Goal: Check status: Check status

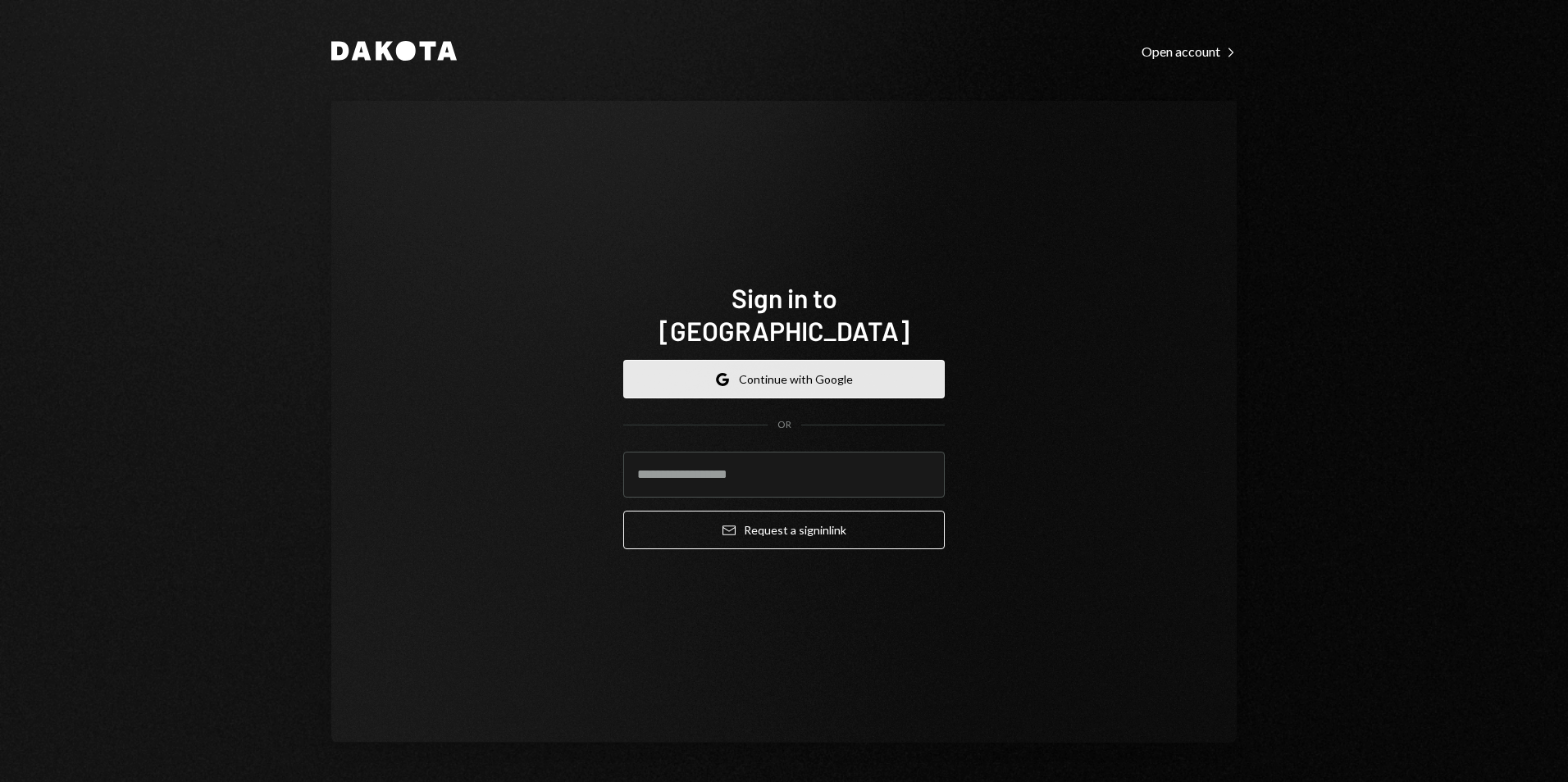
click at [733, 363] on button "Google Continue with Google" at bounding box center [783, 379] width 321 height 39
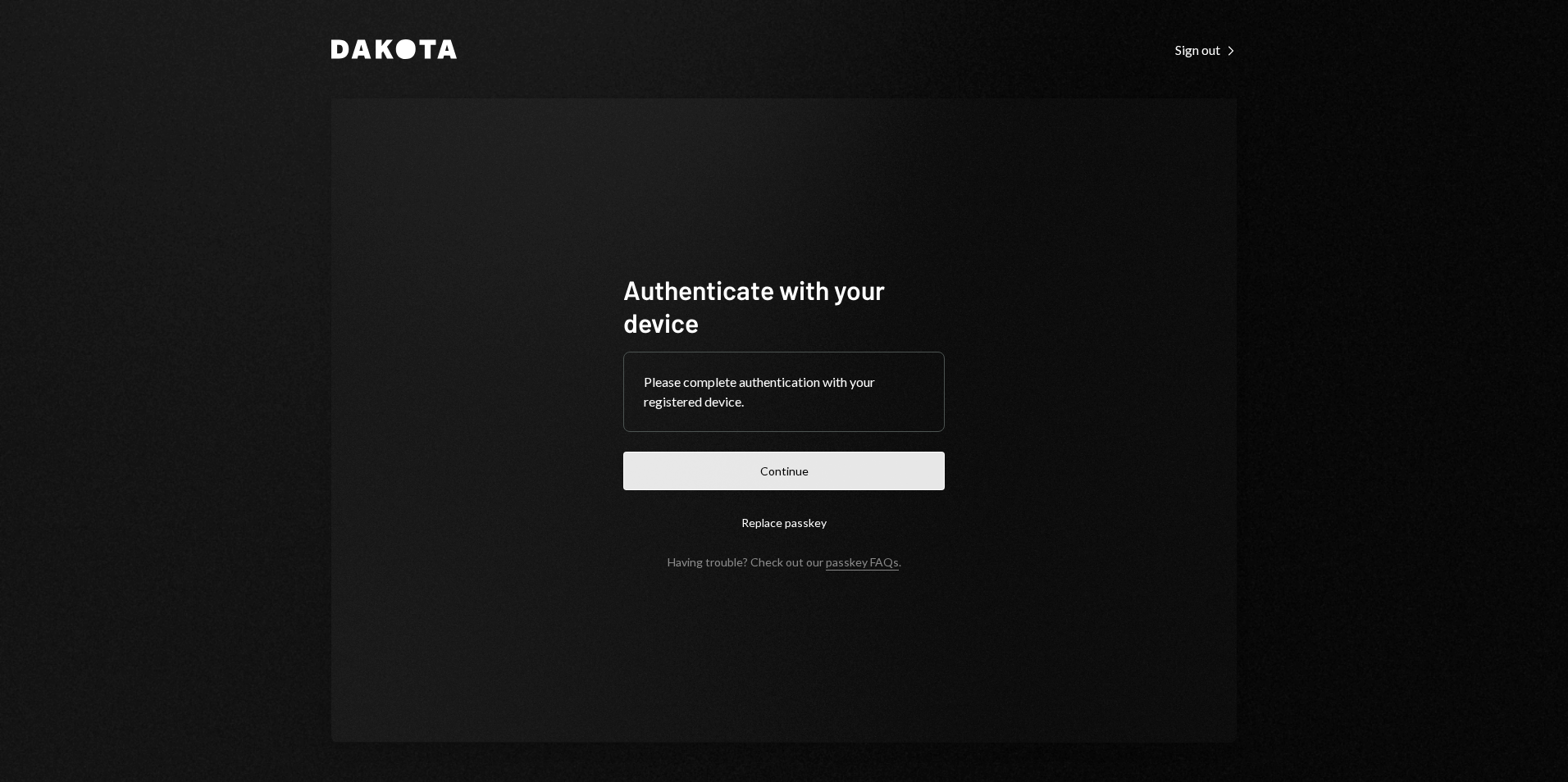
click at [763, 484] on button "Continue" at bounding box center [783, 470] width 321 height 39
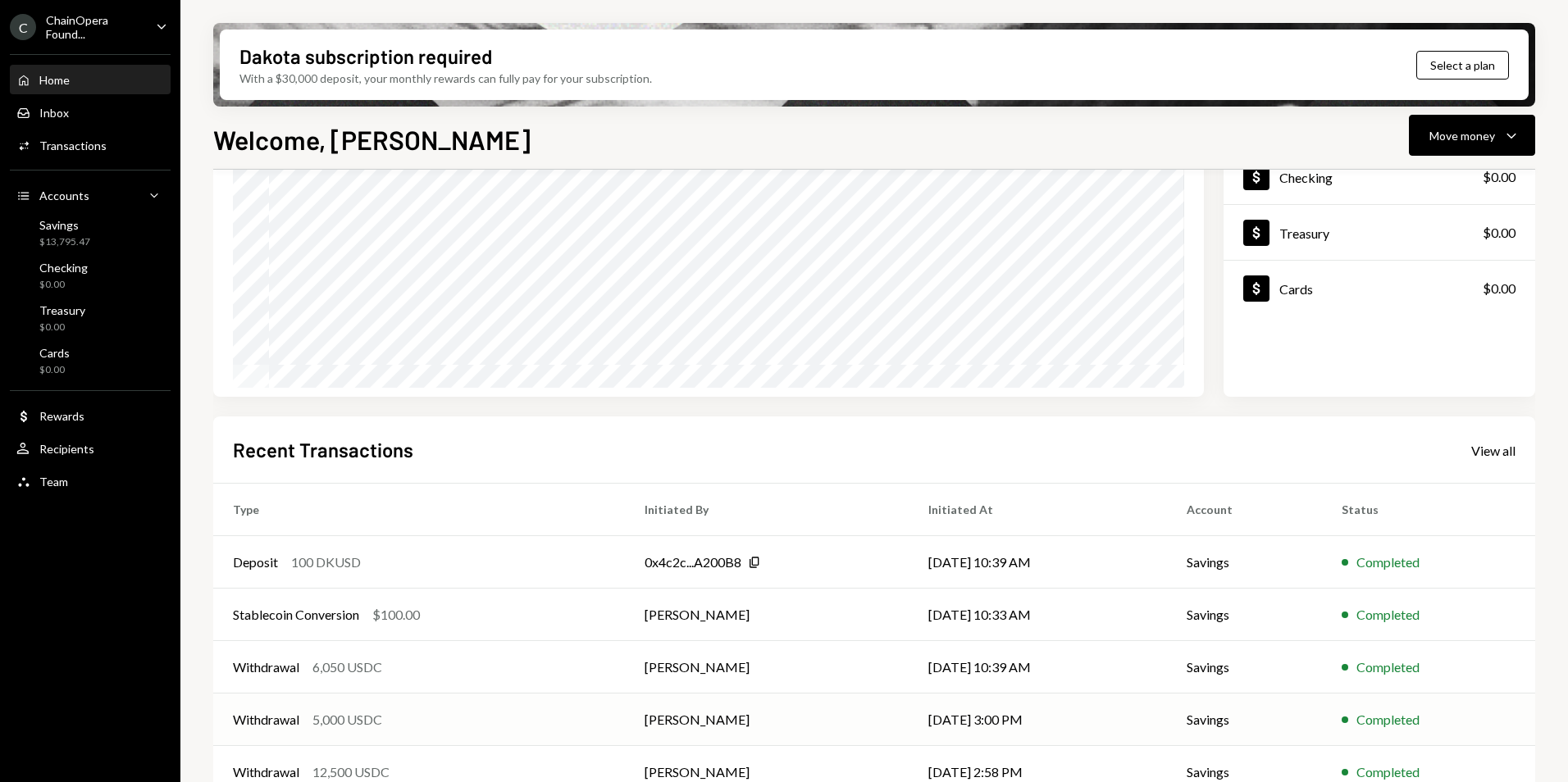
scroll to position [206, 0]
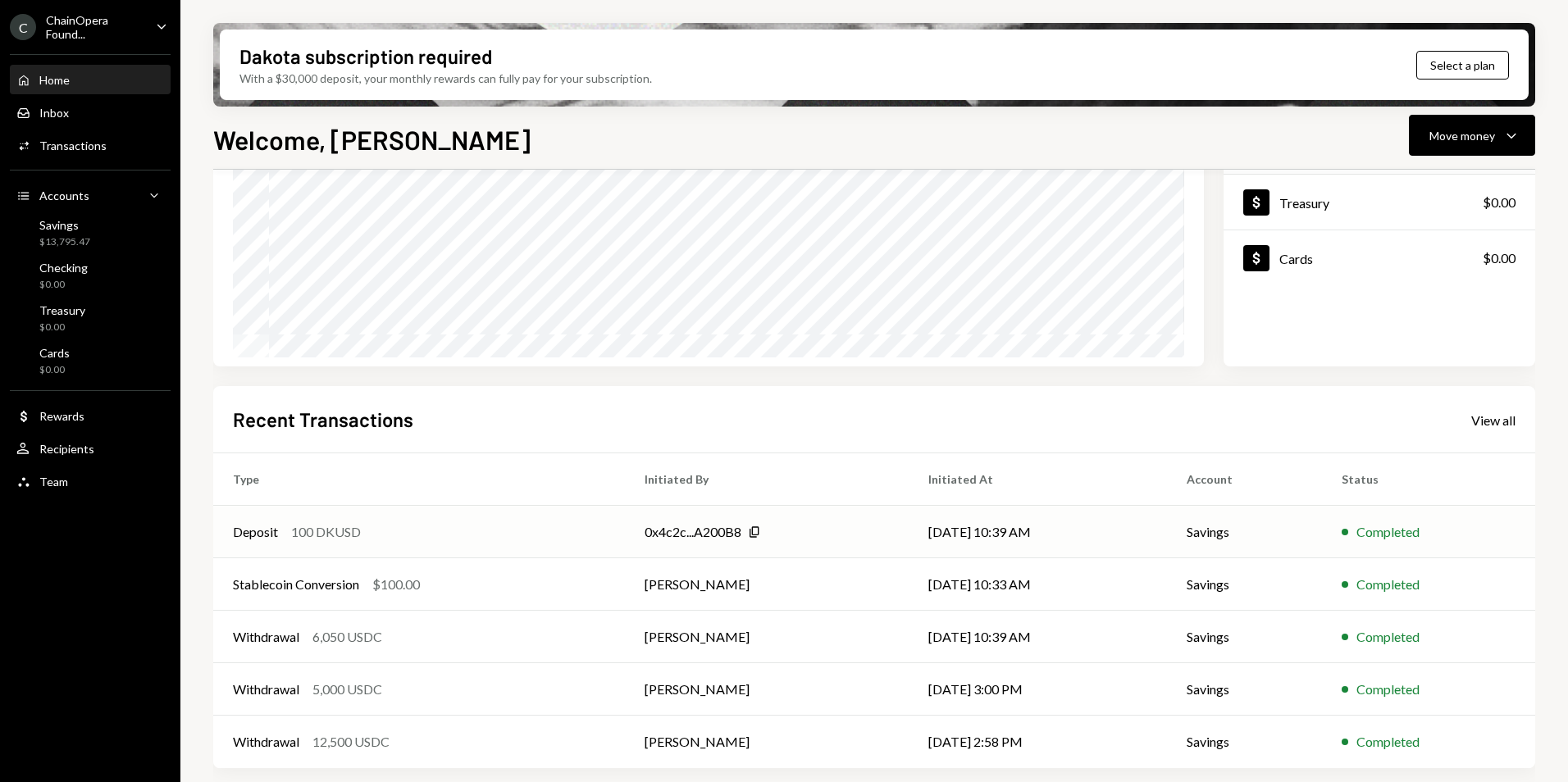
click at [438, 535] on div "Deposit 100 DKUSD" at bounding box center [419, 532] width 372 height 20
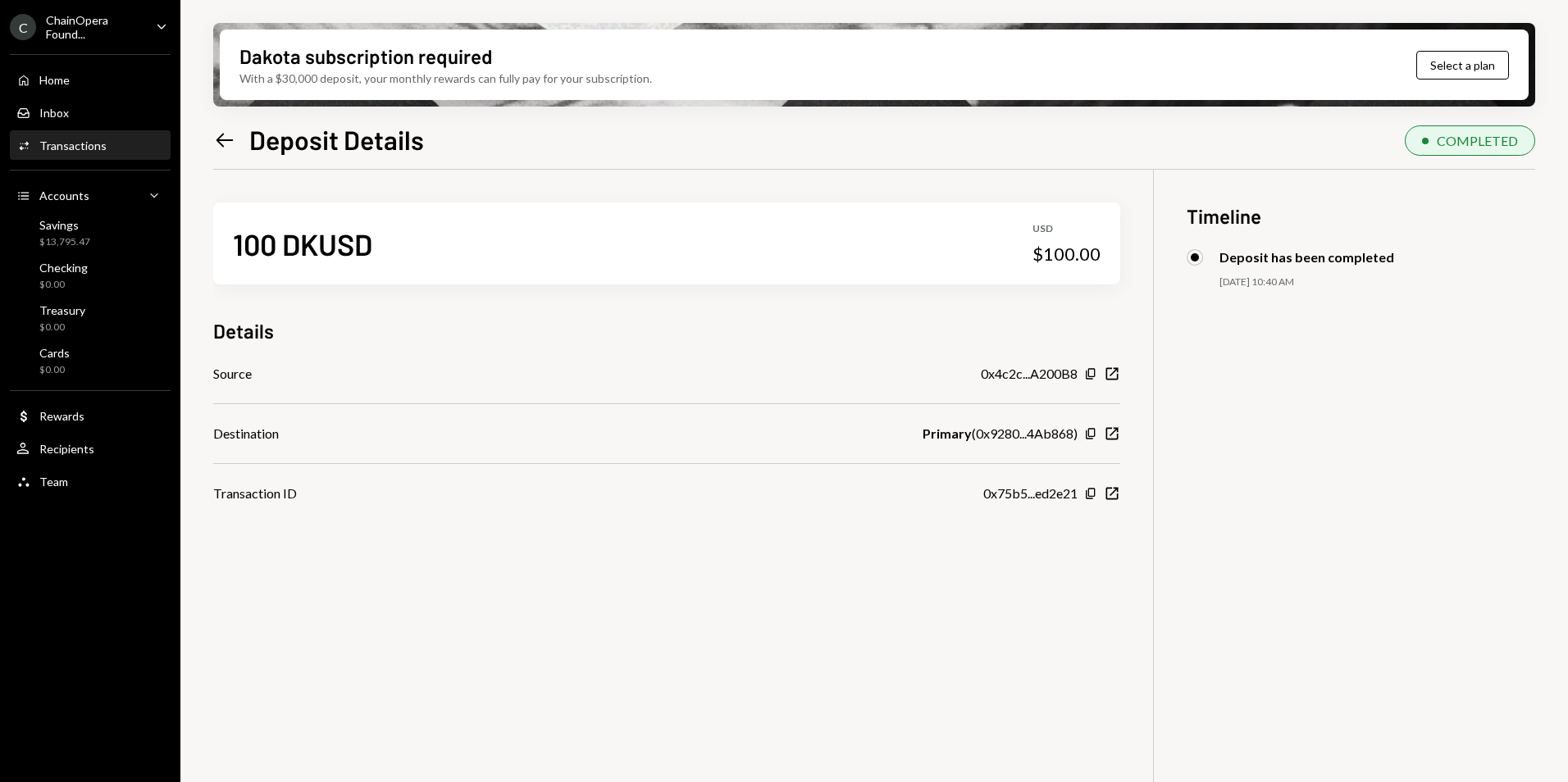
click at [219, 140] on icon at bounding box center [225, 140] width 17 height 14
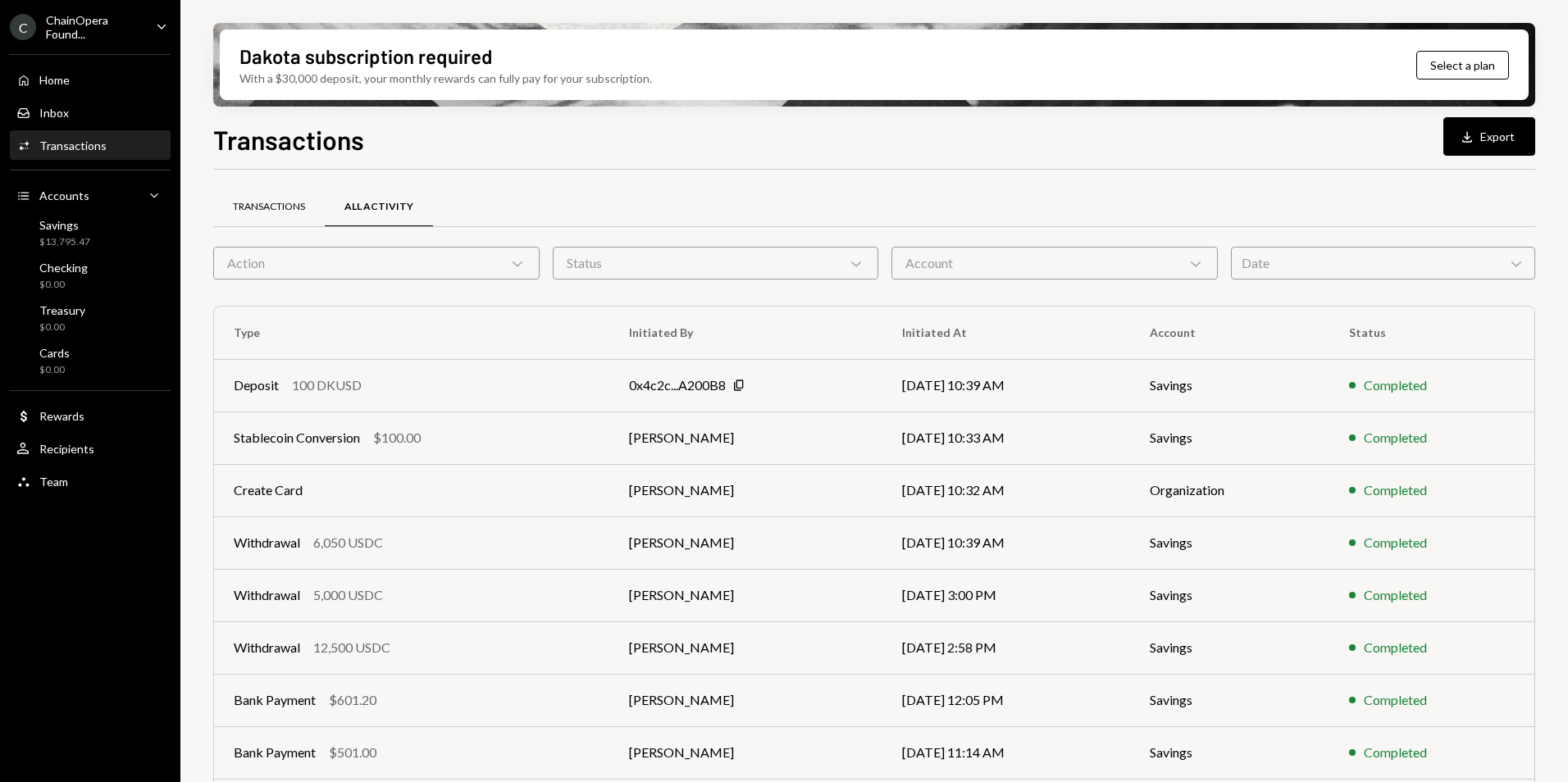
click at [275, 207] on div "Transactions" at bounding box center [269, 206] width 72 height 14
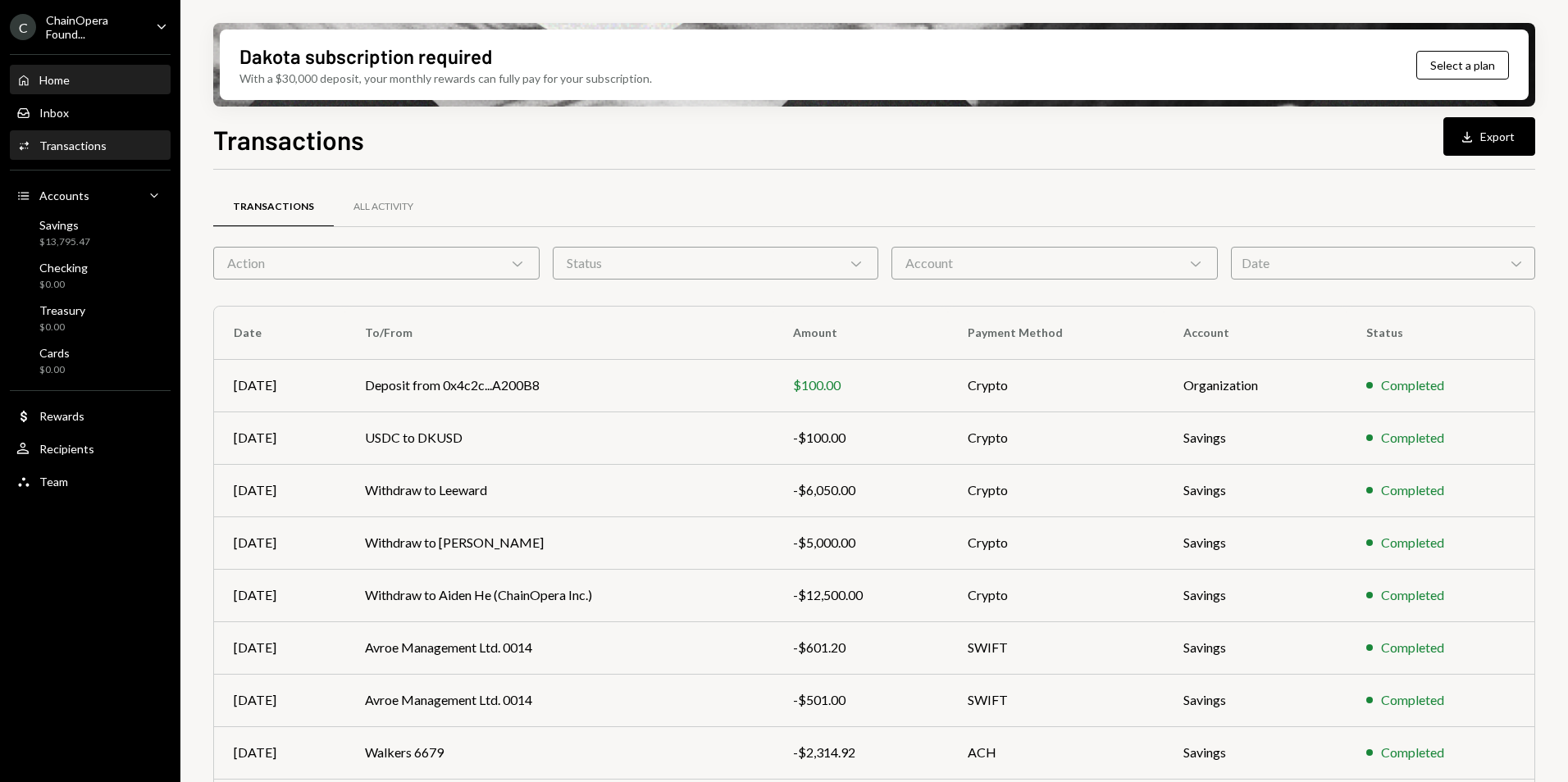
click at [50, 85] on div "Home" at bounding box center [54, 80] width 30 height 14
